Goal: Task Accomplishment & Management: Complete application form

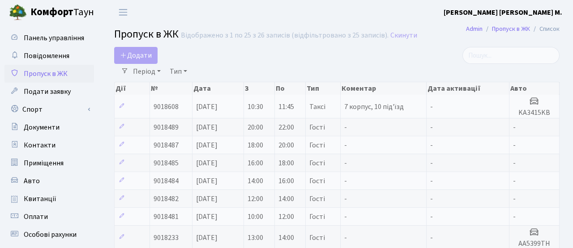
select select "25"
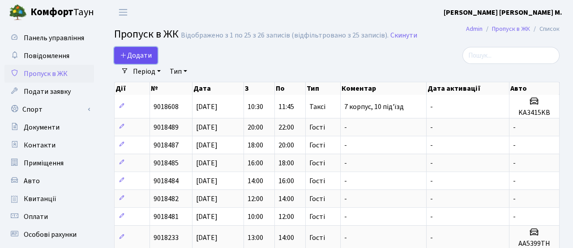
click at [147, 56] on span "Додати" at bounding box center [136, 56] width 32 height 10
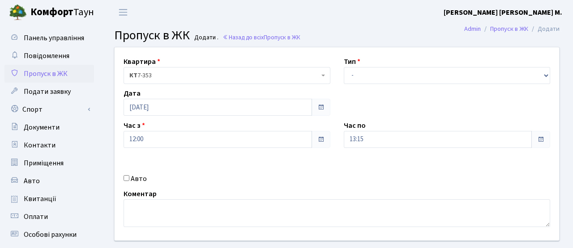
click at [132, 178] on label "Авто" at bounding box center [139, 179] width 16 height 11
click at [129, 178] on input "Авто" at bounding box center [127, 178] width 6 height 6
checkbox input "true"
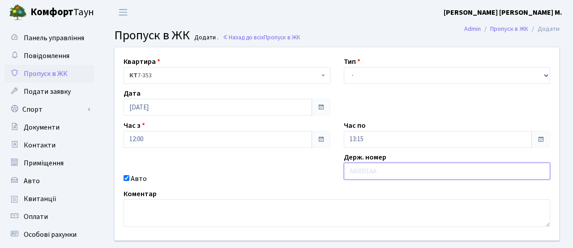
type input "Ф"
type input "А"
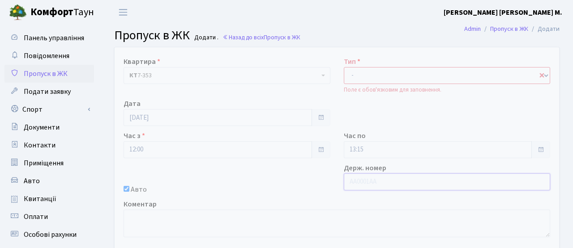
click at [389, 181] on input "text" at bounding box center [447, 182] width 207 height 17
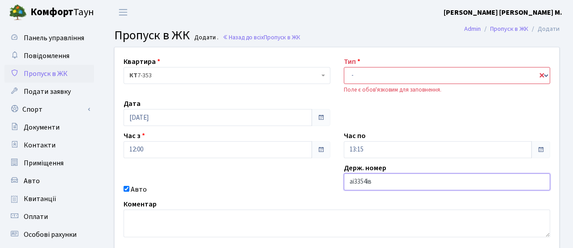
type input "аі3354ів"
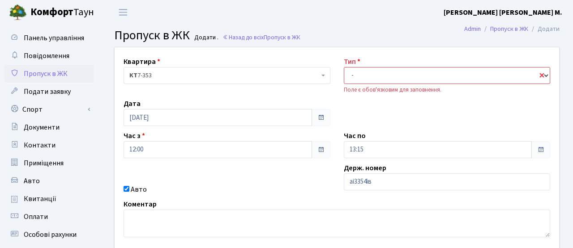
click at [401, 78] on select "- Доставка Таксі Гості Сервіс" at bounding box center [447, 75] width 207 height 17
select select "2"
click at [344, 67] on select "- Доставка Таксі Гості Сервіс" at bounding box center [447, 75] width 207 height 17
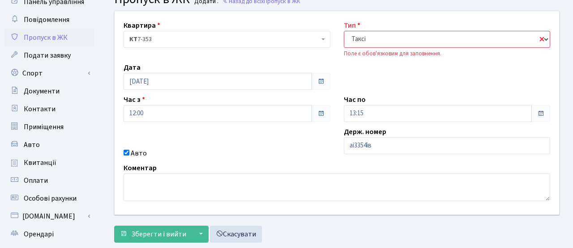
scroll to position [79, 0]
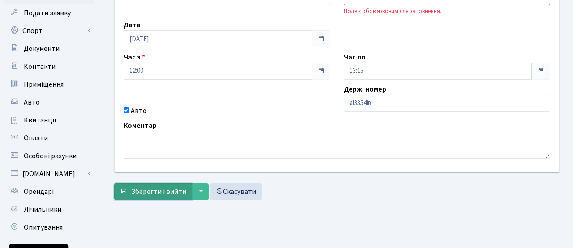
click at [156, 191] on span "Зберегти і вийти" at bounding box center [158, 192] width 55 height 10
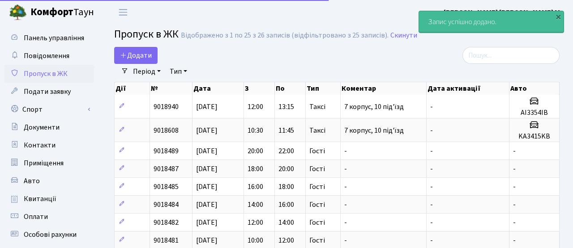
select select "25"
